Goal: Task Accomplishment & Management: Manage account settings

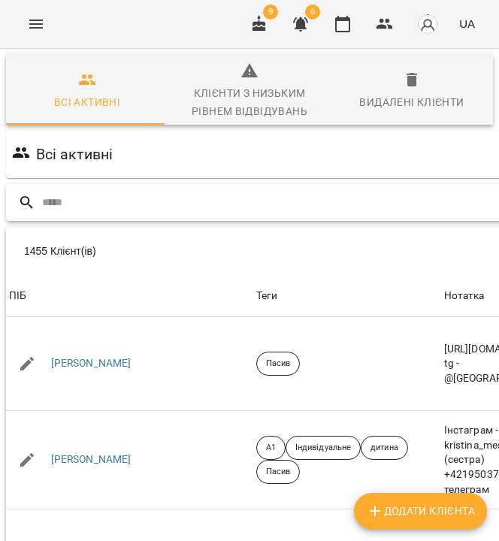
click at [313, 201] on input "text" at bounding box center [434, 202] width 784 height 25
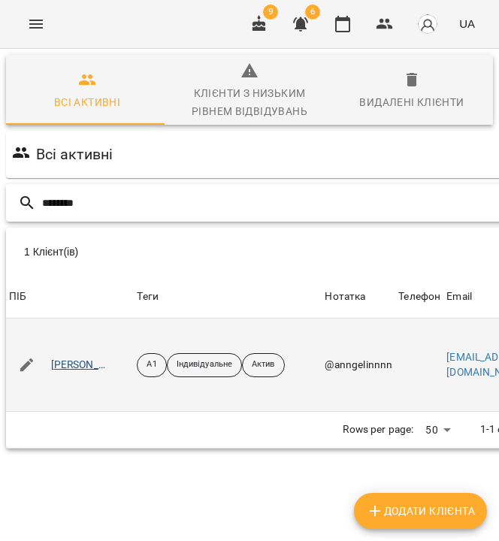
type input "********"
click at [106, 362] on link "[PERSON_NAME]" at bounding box center [80, 364] width 58 height 15
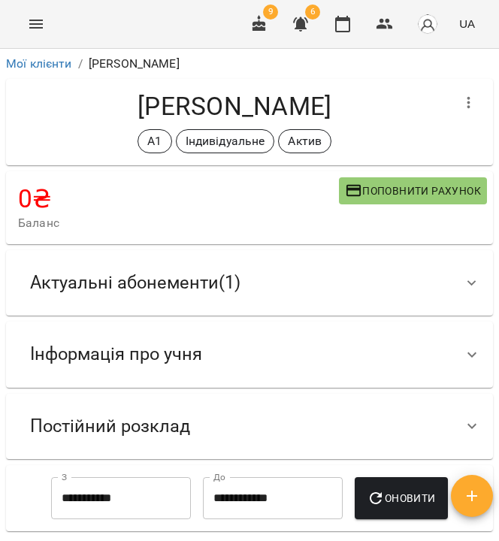
scroll to position [387, 0]
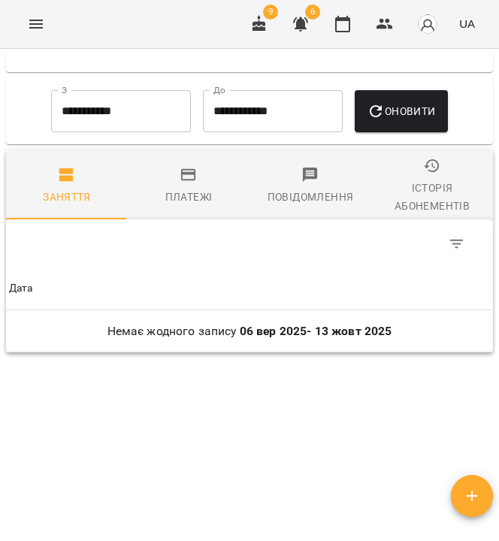
click at [400, 202] on div "Історія абонементів" at bounding box center [432, 197] width 104 height 36
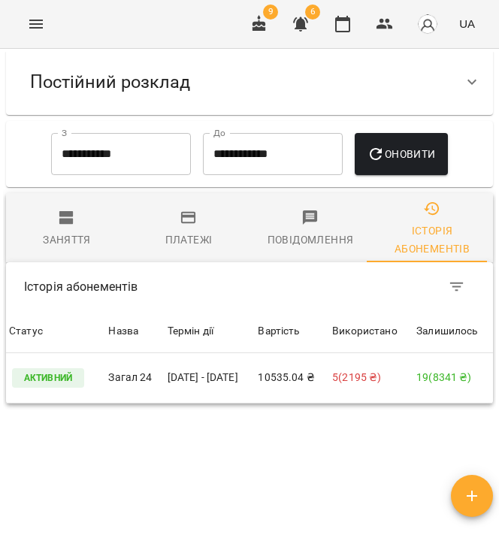
scroll to position [0, 0]
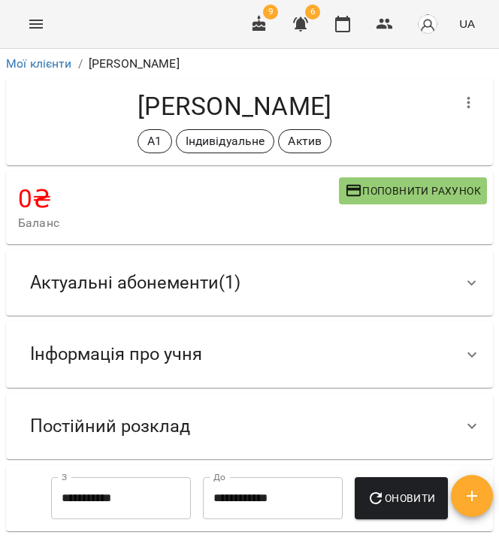
click at [252, 268] on div "Актуальні абонементи ( 1 )" at bounding box center [235, 282] width 435 height 47
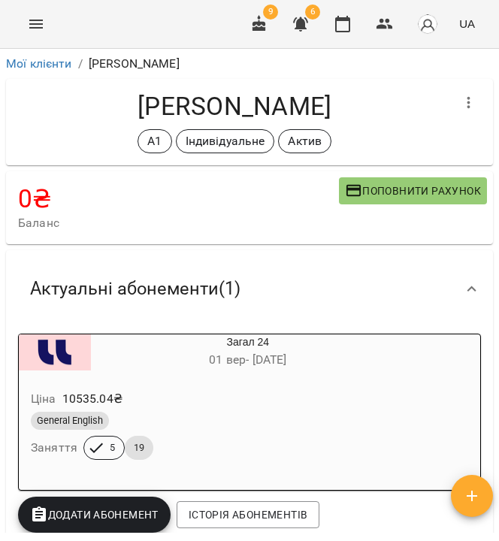
click at [32, 30] on icon "Menu" at bounding box center [36, 24] width 18 height 18
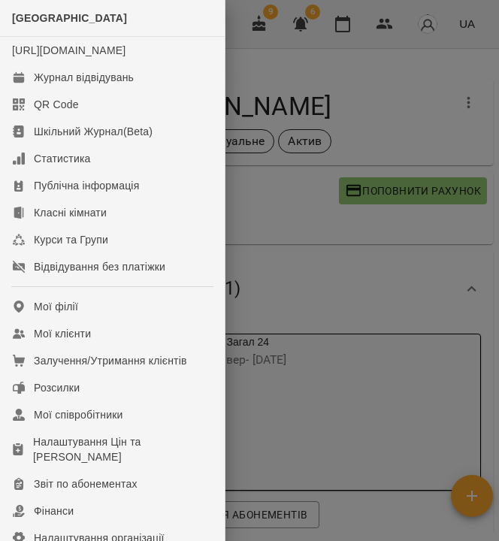
click at [295, 218] on div at bounding box center [249, 270] width 499 height 541
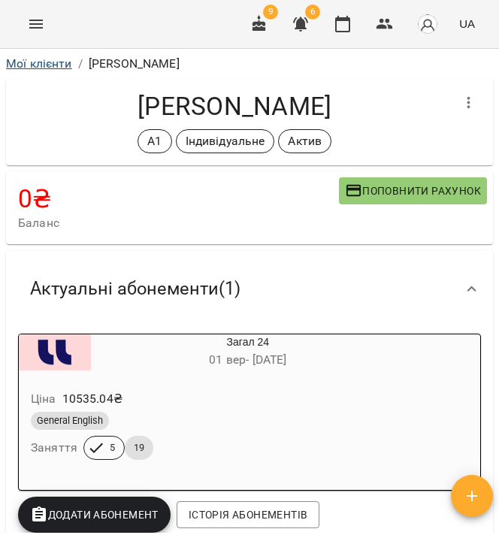
click at [45, 58] on link "Мої клієнти" at bounding box center [39, 63] width 66 height 14
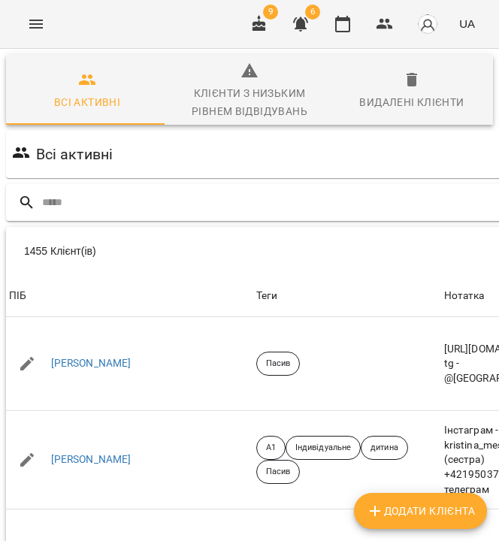
click at [233, 203] on input "text" at bounding box center [434, 202] width 784 height 25
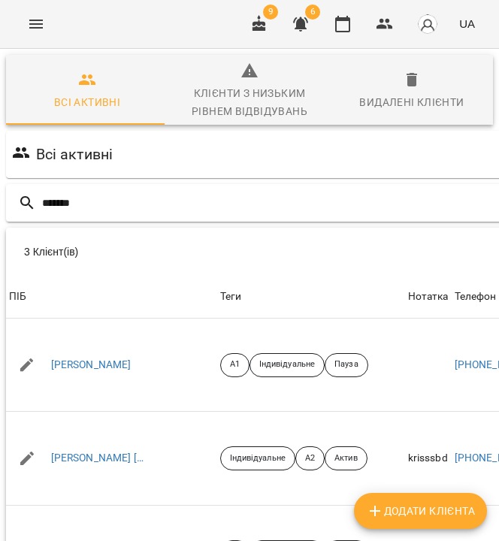
type input "*******"
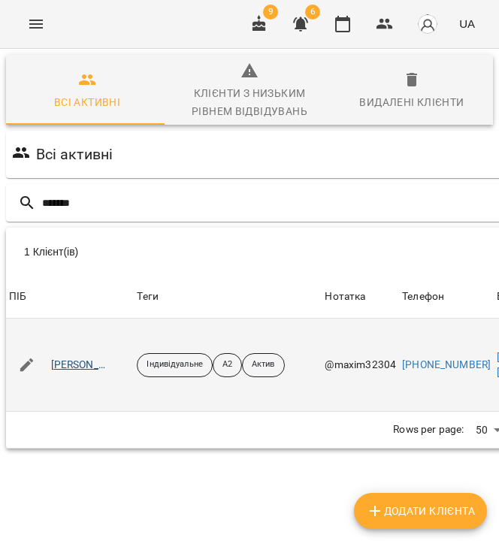
click at [95, 363] on link "[PERSON_NAME]" at bounding box center [80, 364] width 58 height 15
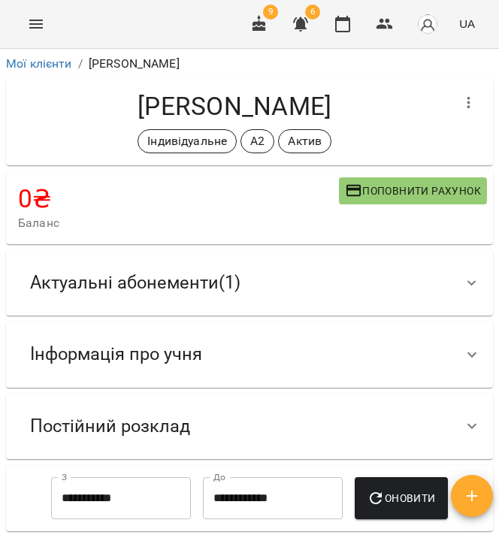
scroll to position [22, 0]
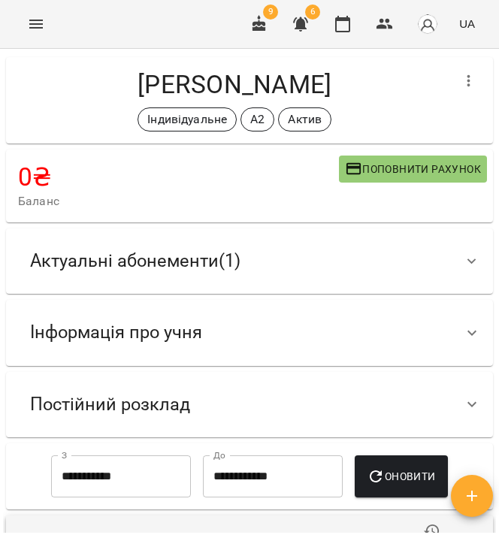
click at [224, 263] on span "Актуальні абонементи ( 1 )" at bounding box center [135, 260] width 210 height 23
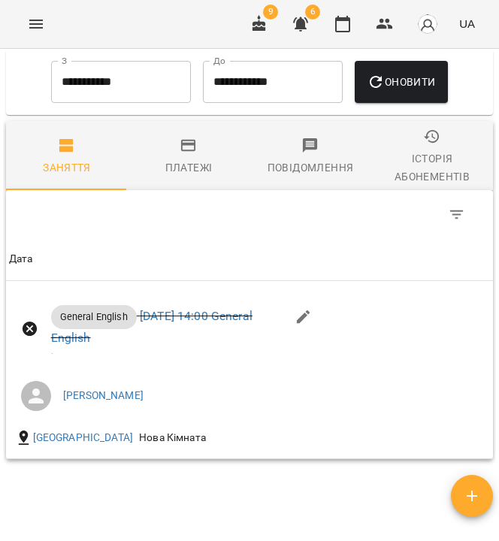
scroll to position [0, 0]
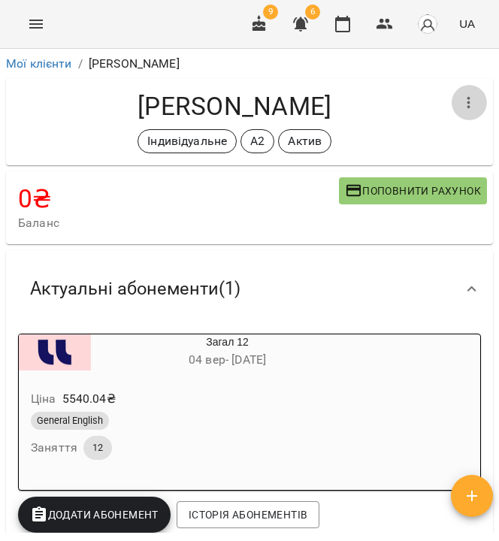
click at [467, 101] on icon "button" at bounding box center [468, 103] width 3 height 12
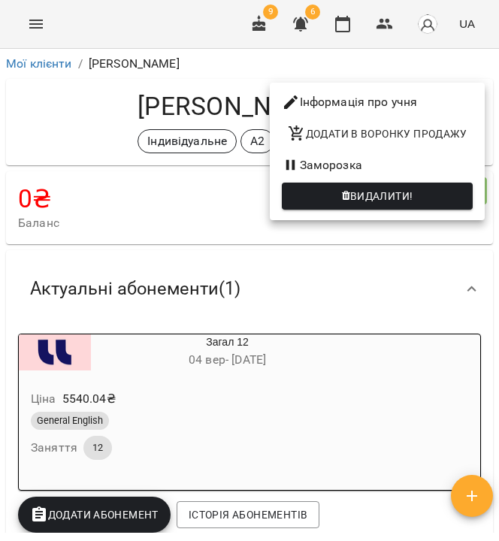
click at [457, 101] on li "Інформація про учня" at bounding box center [377, 102] width 215 height 27
select select "**"
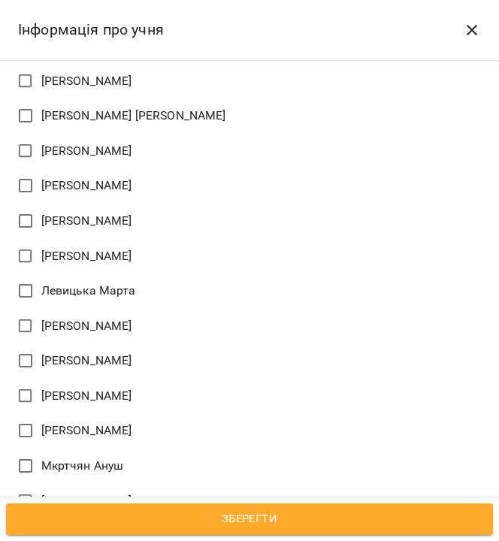
scroll to position [1746, 0]
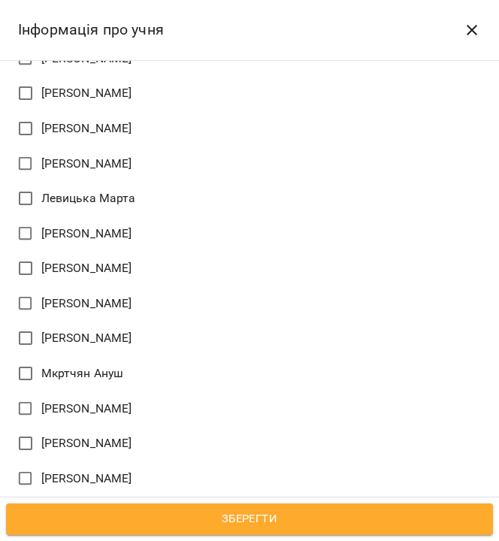
click at [192, 525] on span "Зберегти" at bounding box center [249, 519] width 453 height 20
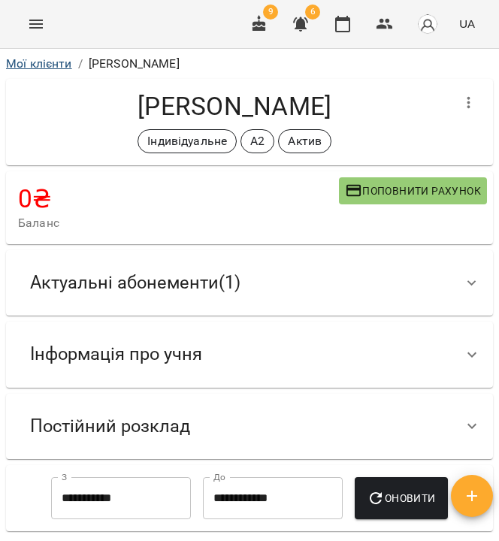
click at [43, 61] on link "Мої клієнти" at bounding box center [39, 63] width 66 height 14
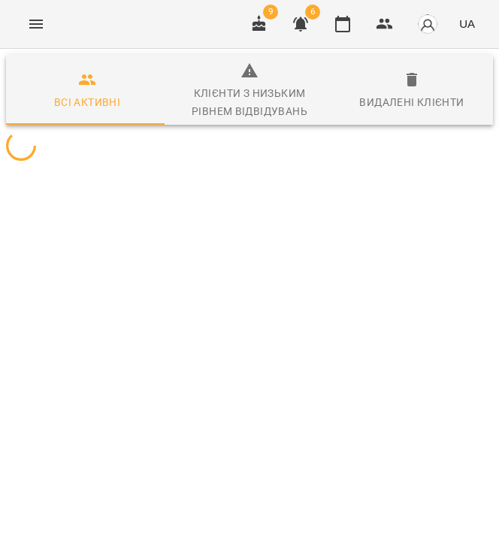
click at [307, 19] on icon "button" at bounding box center [300, 24] width 15 height 14
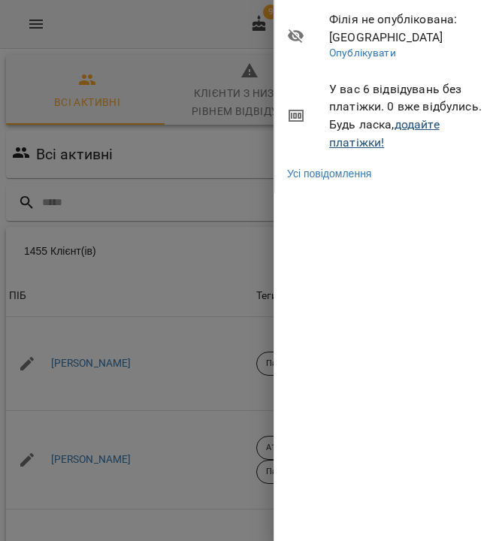
click at [422, 122] on link "додайте платіжки!" at bounding box center [384, 133] width 110 height 32
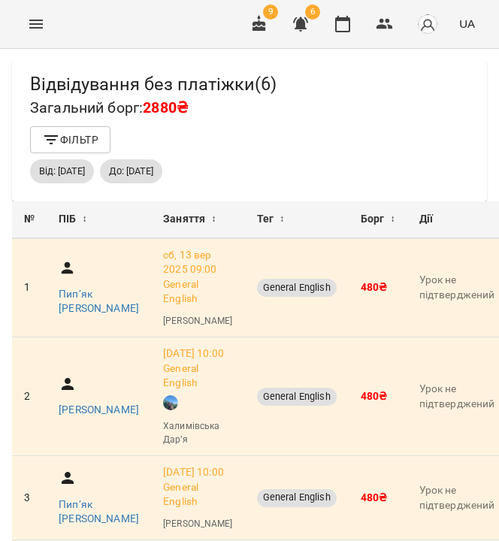
click at [47, 24] on button "Menu" at bounding box center [36, 24] width 36 height 36
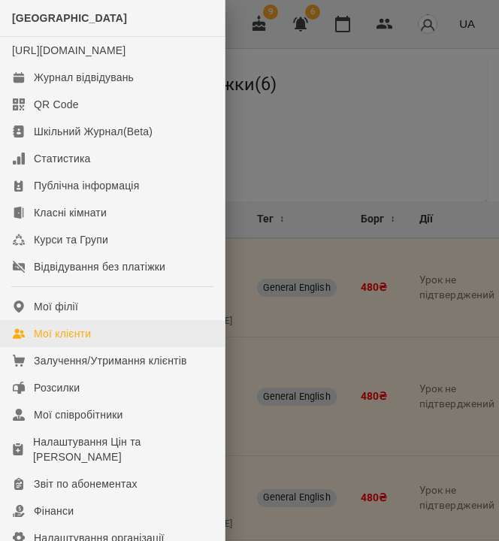
click at [65, 341] on div "Мої клієнти" at bounding box center [62, 333] width 57 height 15
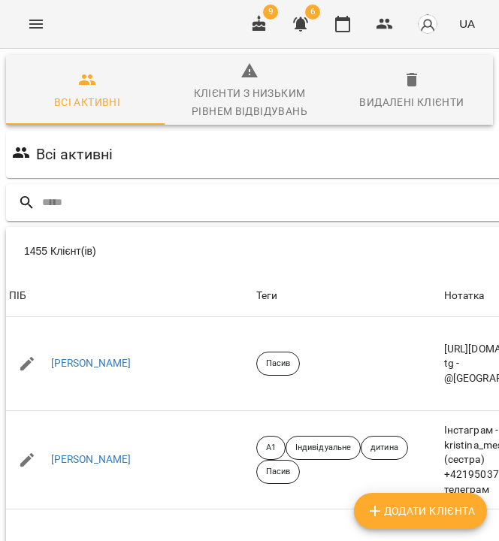
click at [251, 201] on input "text" at bounding box center [434, 202] width 784 height 25
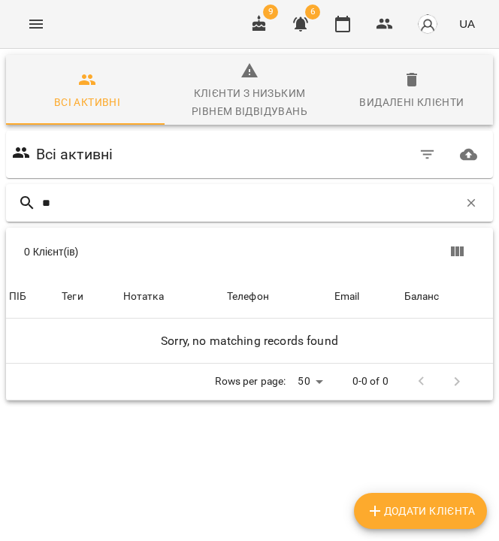
type input "*"
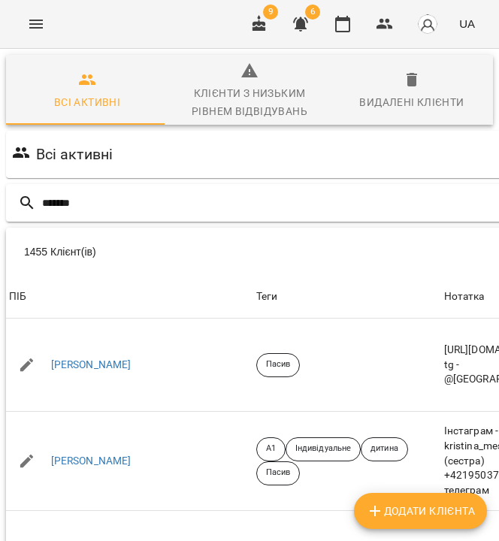
type input "*******"
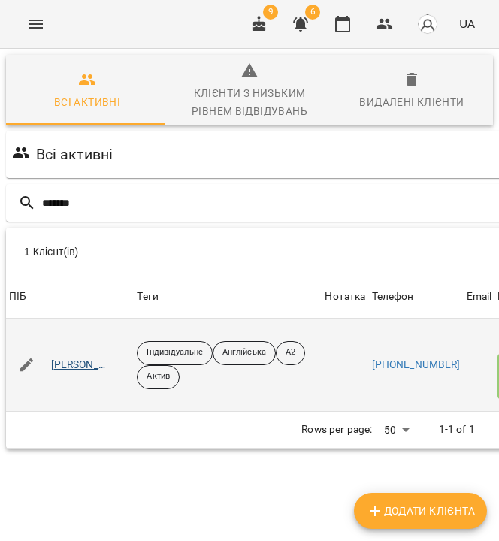
click at [80, 369] on link "Довгаль Тетяна Валеріївна" at bounding box center [80, 364] width 58 height 15
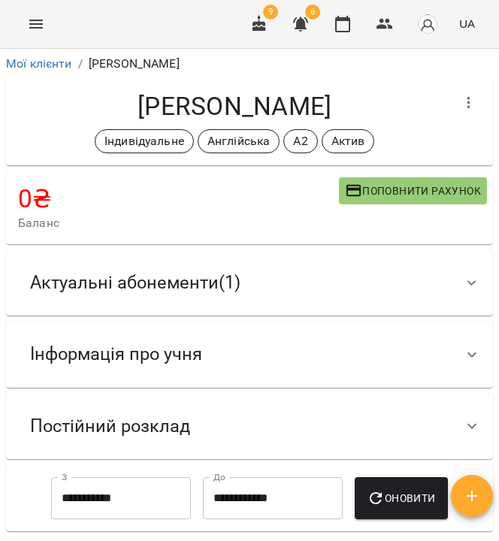
click at [282, 272] on div "Актуальні абонементи ( 1 )" at bounding box center [235, 282] width 435 height 47
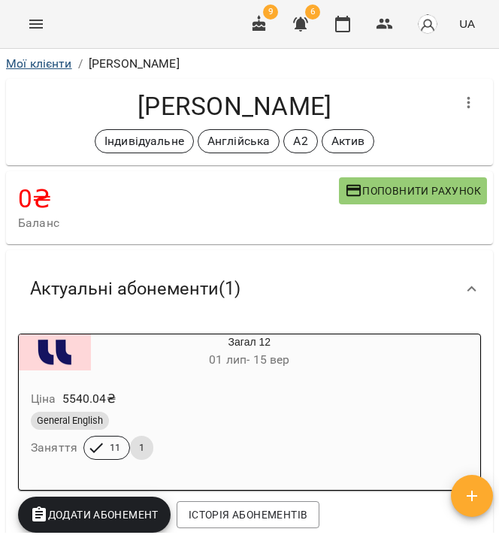
click at [52, 59] on link "Мої клієнти" at bounding box center [39, 63] width 66 height 14
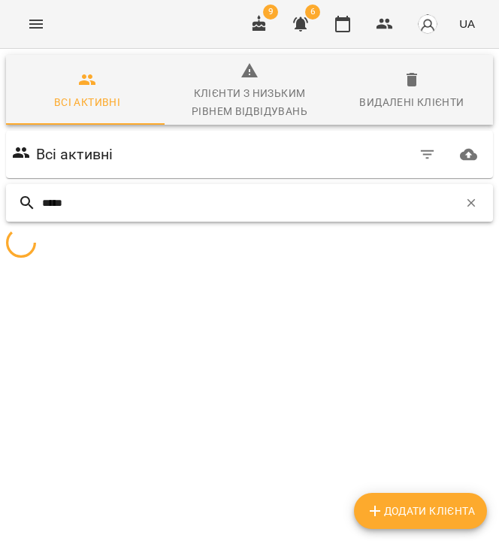
type input "*****"
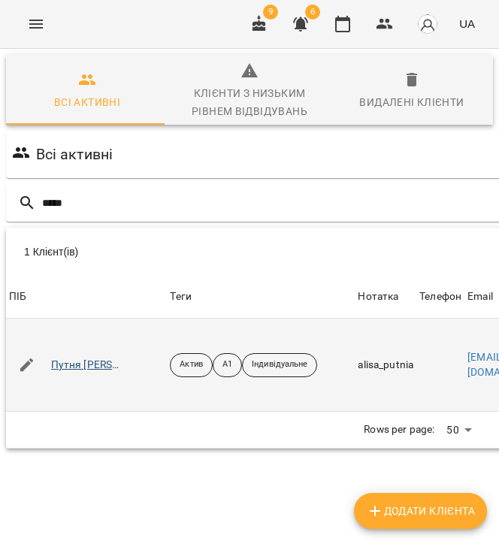
click at [77, 357] on link "Путня Аліса Юріївна" at bounding box center [88, 364] width 74 height 15
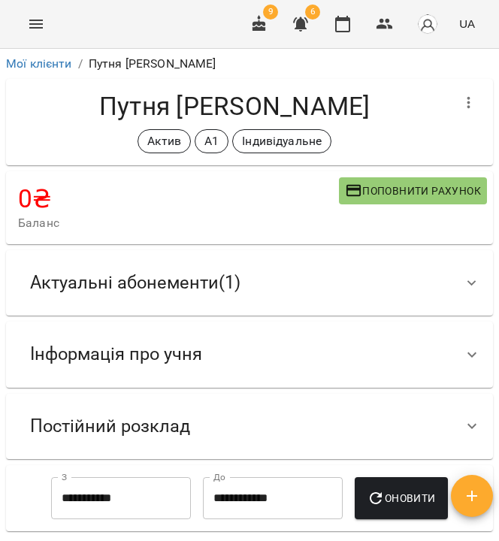
click at [219, 285] on span "Актуальні абонементи ( 1 )" at bounding box center [135, 282] width 210 height 23
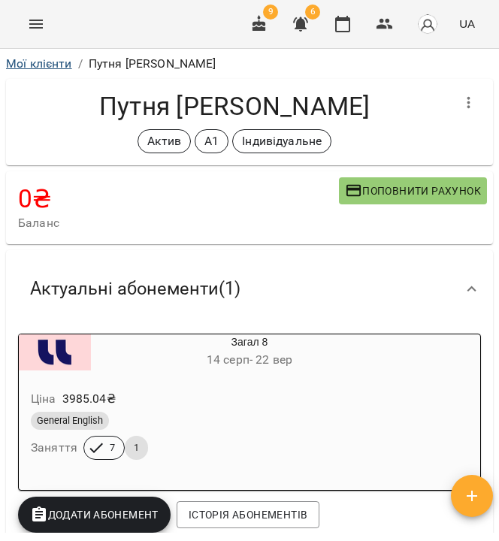
click at [53, 63] on link "Мої клієнти" at bounding box center [39, 63] width 66 height 14
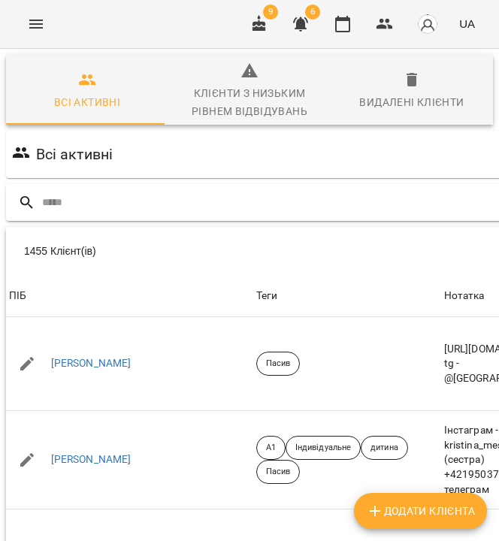
click at [267, 200] on input "text" at bounding box center [434, 202] width 784 height 25
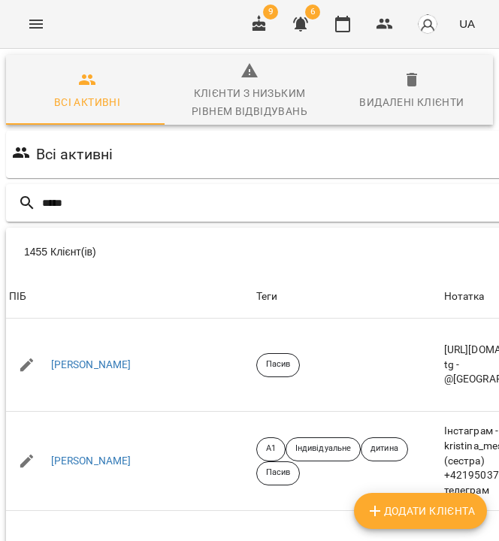
type input "*****"
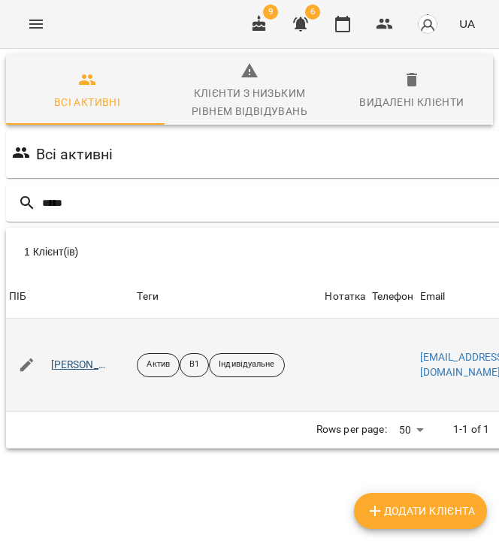
click at [109, 369] on link "Бурка Поліна Геннадіївна" at bounding box center [80, 364] width 58 height 15
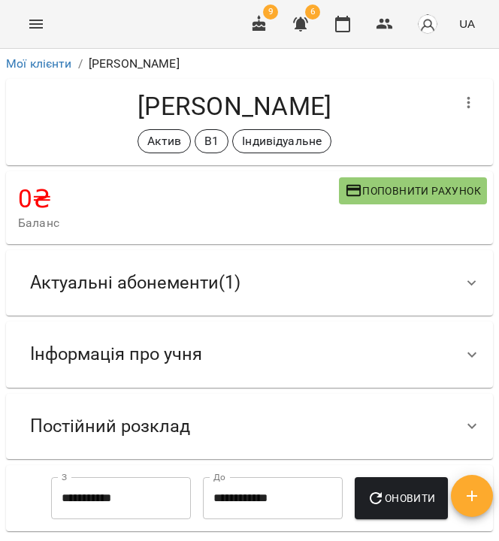
click at [208, 306] on div "Актуальні абонементи ( 1 )" at bounding box center [249, 282] width 487 height 65
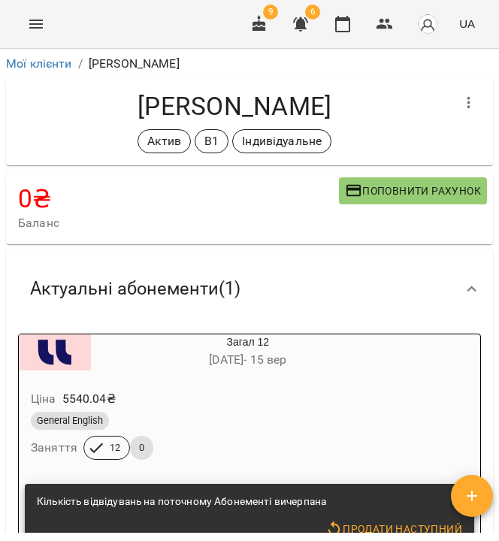
scroll to position [276, 0]
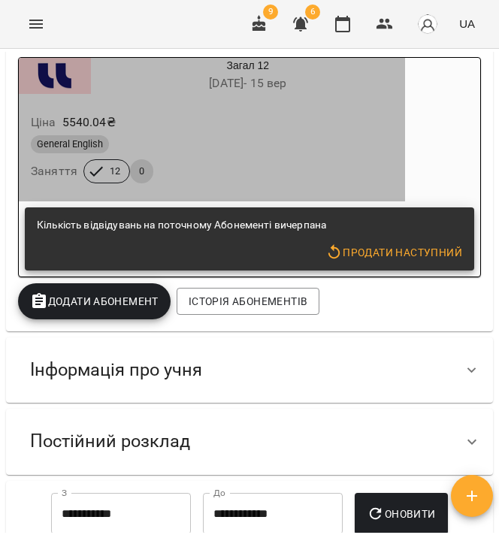
click at [314, 151] on div "General English" at bounding box center [212, 144] width 362 height 18
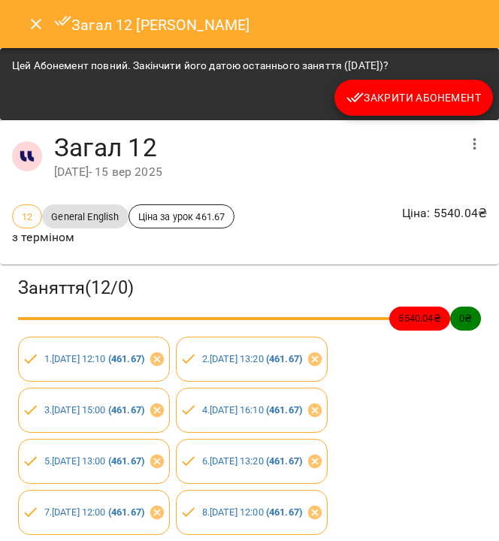
click at [429, 104] on span "Закрити Абонемент" at bounding box center [413, 98] width 134 height 18
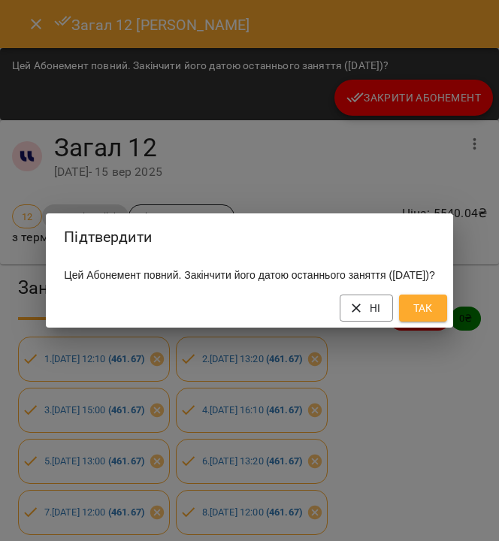
click at [435, 310] on span "Так" at bounding box center [423, 308] width 24 height 18
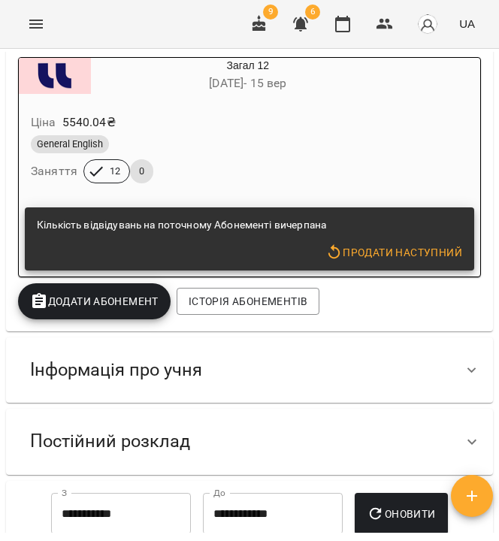
scroll to position [210, 0]
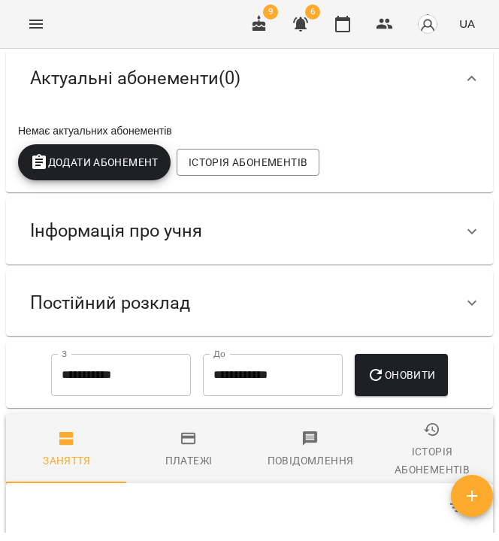
click at [381, 247] on div "Інформація про учня" at bounding box center [235, 230] width 435 height 47
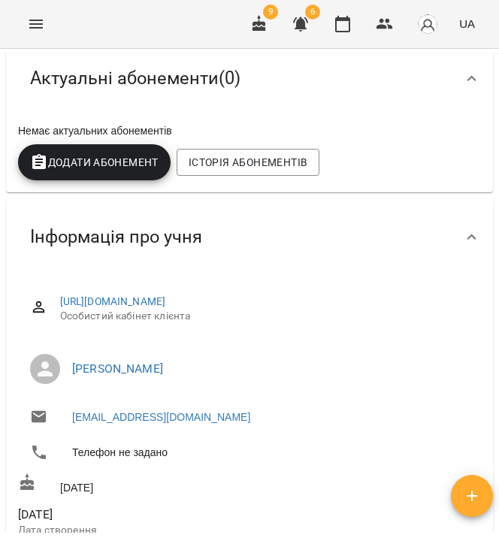
scroll to position [0, 0]
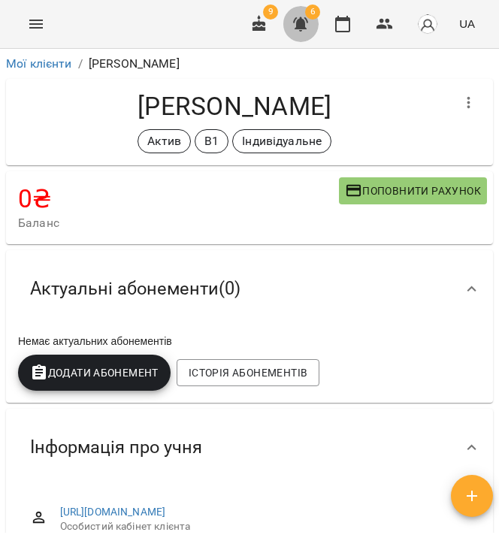
click at [297, 26] on icon "button" at bounding box center [300, 24] width 15 height 14
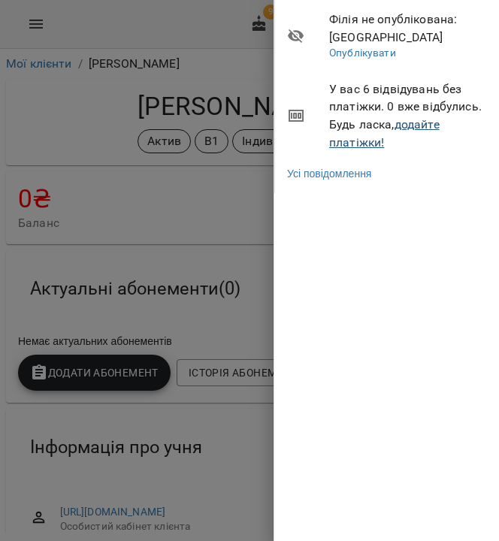
click at [420, 122] on link "додайте платіжки!" at bounding box center [384, 133] width 110 height 32
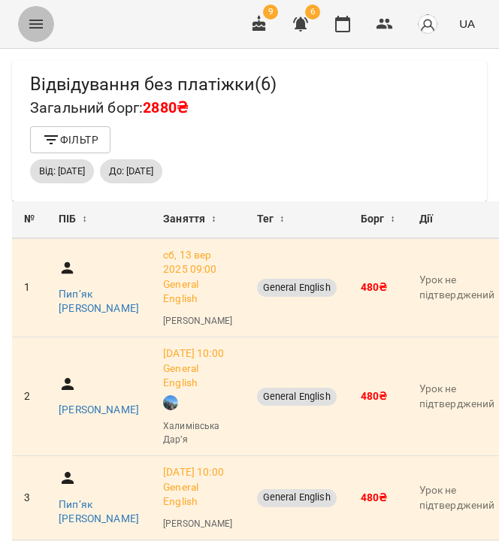
click at [30, 25] on icon "Menu" at bounding box center [36, 24] width 18 height 18
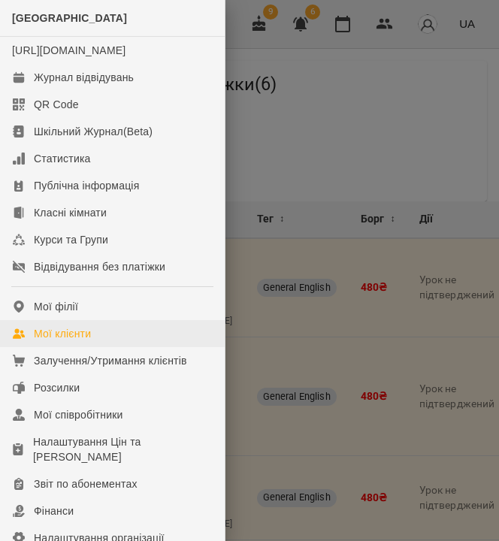
click at [71, 341] on div "Мої клієнти" at bounding box center [62, 333] width 57 height 15
